Goal: Task Accomplishment & Management: Manage account settings

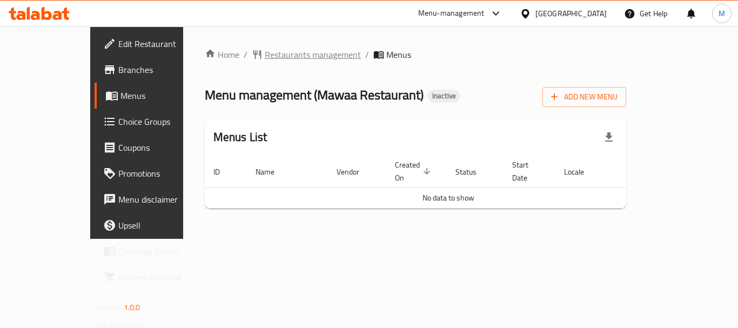
click at [265, 57] on span "Restaurants management" at bounding box center [313, 54] width 96 height 13
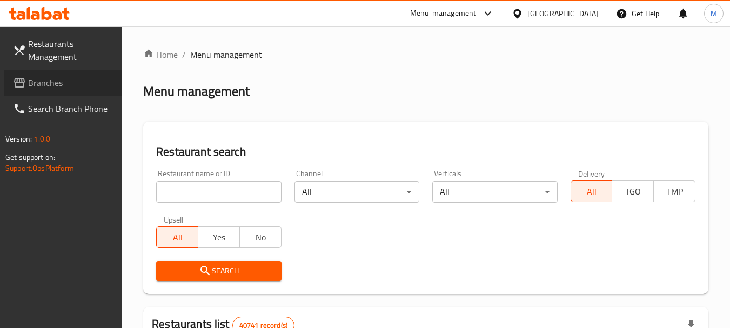
click at [46, 85] on span "Branches" at bounding box center [70, 82] width 85 height 13
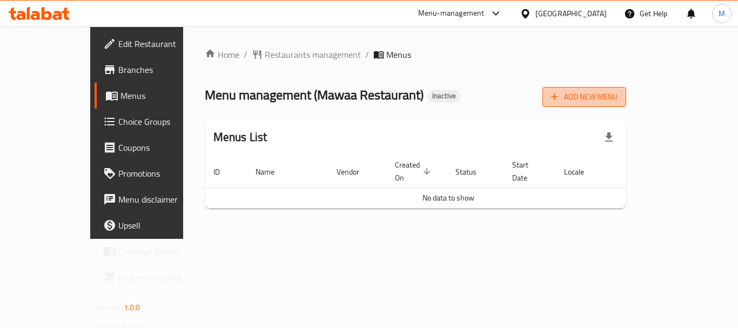
click at [618, 101] on span "Add New Menu" at bounding box center [584, 97] width 66 height 14
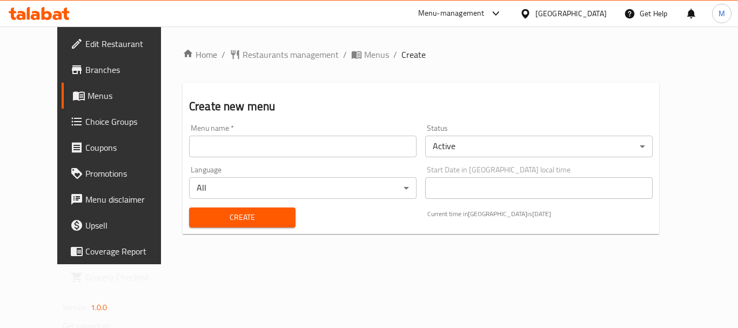
click at [302, 141] on input "text" at bounding box center [303, 147] width 228 height 22
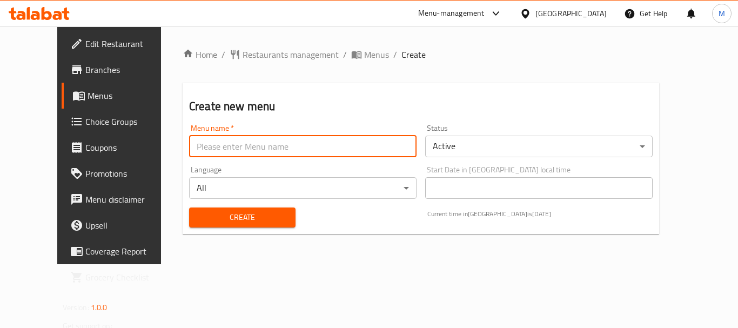
paste input "340930737"
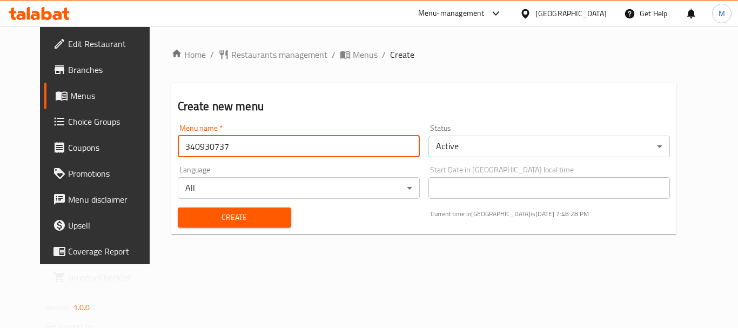
type input "340930737"
click at [200, 218] on span "Create" at bounding box center [234, 218] width 96 height 14
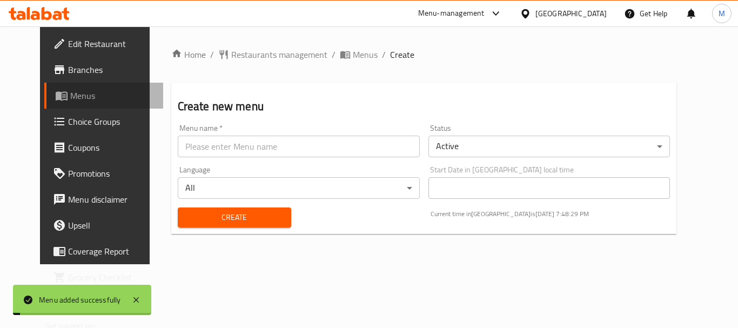
click at [82, 96] on span "Menus" at bounding box center [112, 95] width 84 height 13
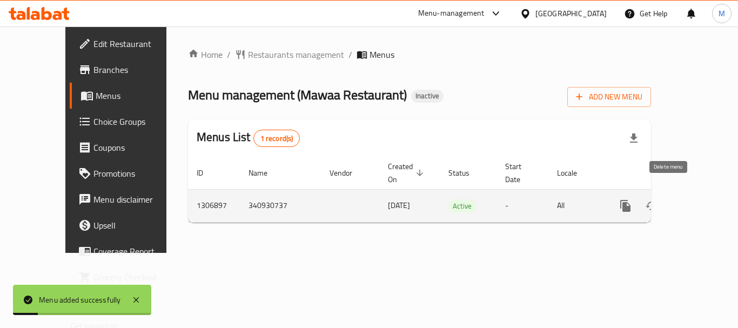
click at [697, 199] on icon "enhanced table" at bounding box center [703, 205] width 13 height 13
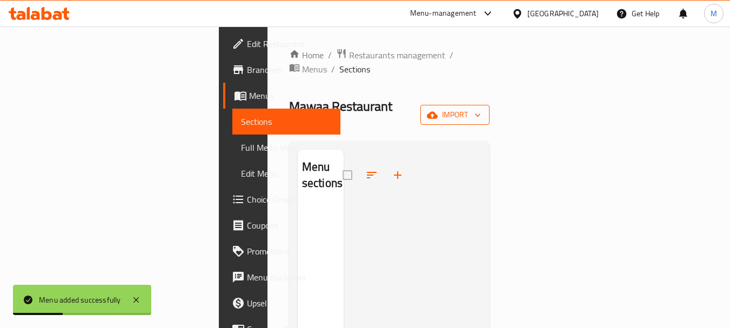
click at [481, 108] on span "import" at bounding box center [455, 115] width 52 height 14
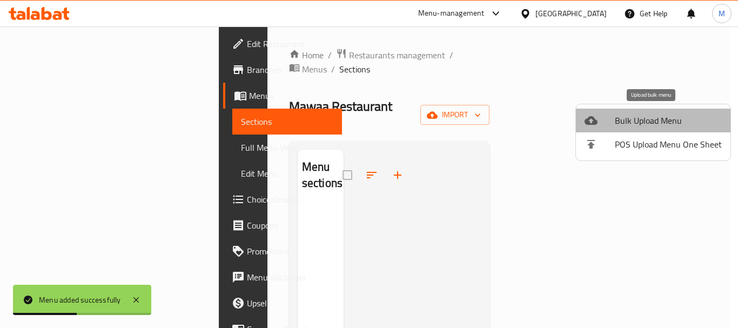
click at [676, 122] on span "Bulk Upload Menu" at bounding box center [668, 120] width 107 height 13
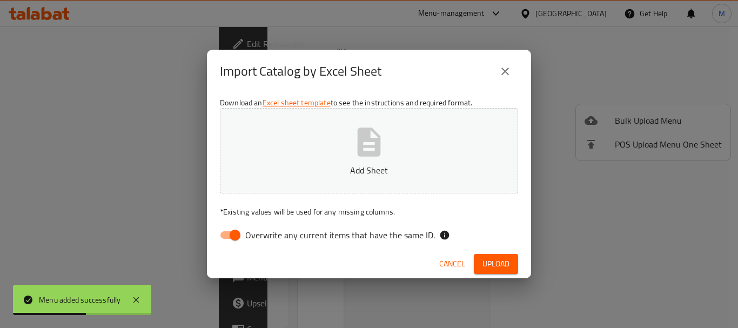
click at [358, 232] on span "Overwrite any current items that have the same ID." at bounding box center [340, 235] width 190 height 13
click at [266, 232] on input "Overwrite any current items that have the same ID." at bounding box center [235, 235] width 62 height 21
checkbox input "false"
click at [365, 164] on p "Add Sheet" at bounding box center [369, 170] width 265 height 13
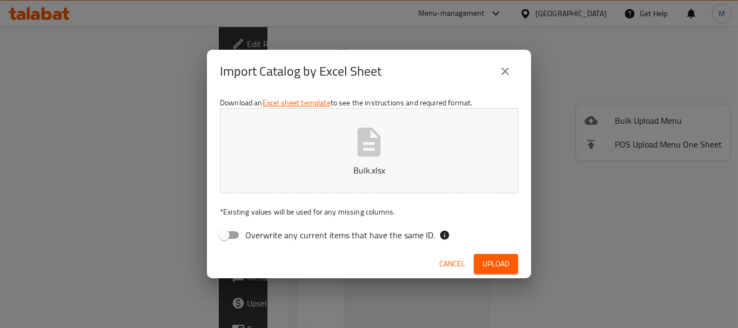
click at [497, 251] on div "Cancel Upload" at bounding box center [369, 264] width 324 height 29
click at [497, 252] on div "Cancel Upload" at bounding box center [369, 264] width 324 height 29
click at [493, 266] on span "Upload" at bounding box center [496, 264] width 27 height 14
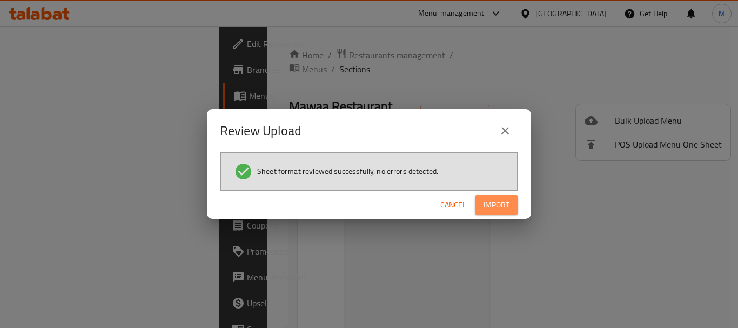
click at [500, 201] on span "Import" at bounding box center [497, 205] width 26 height 14
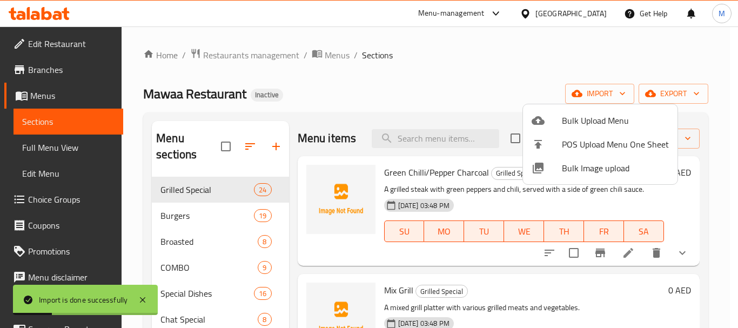
click at [44, 152] on div at bounding box center [369, 164] width 738 height 328
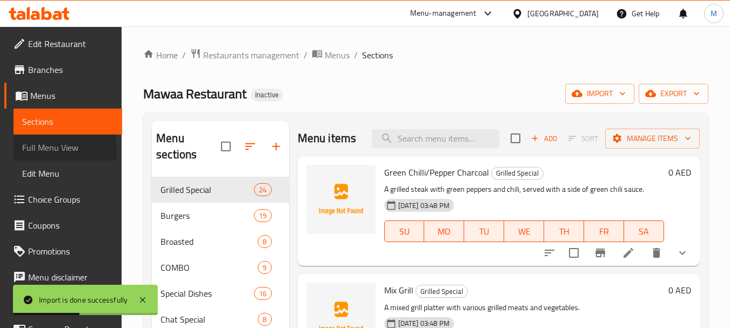
click at [44, 152] on span "Full Menu View" at bounding box center [67, 147] width 91 height 13
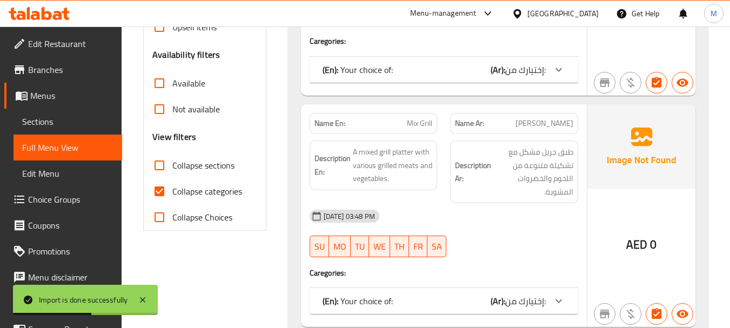
scroll to position [324, 0]
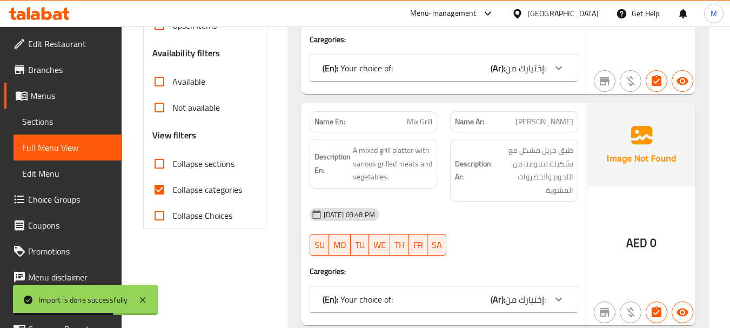
click at [155, 192] on input "Collapse categories" at bounding box center [159, 190] width 26 height 26
checkbox input "false"
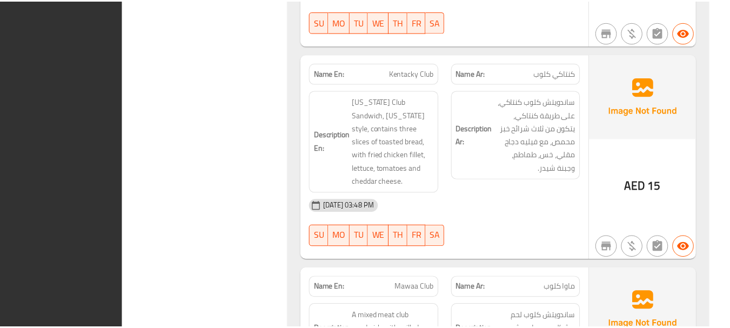
scroll to position [27691, 0]
